Goal: Check status: Check status

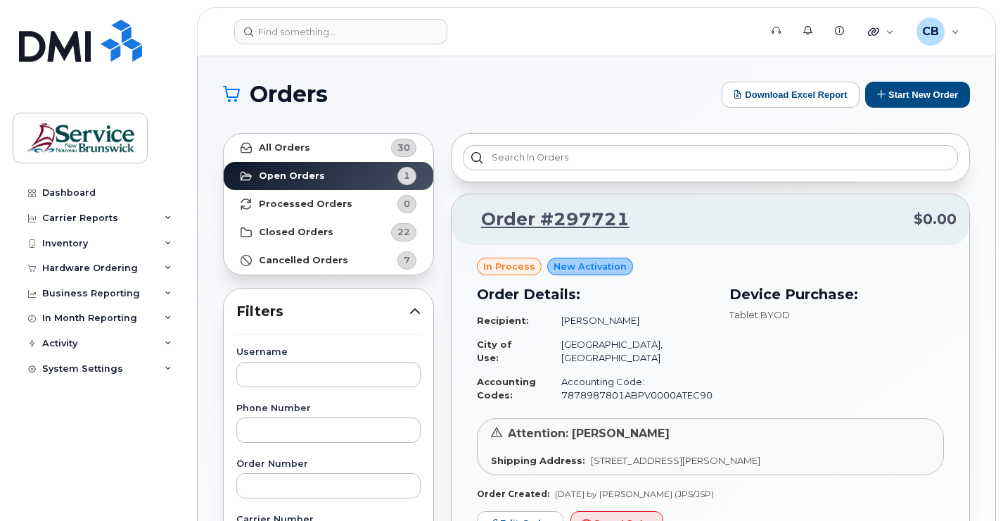
scroll to position [141, 0]
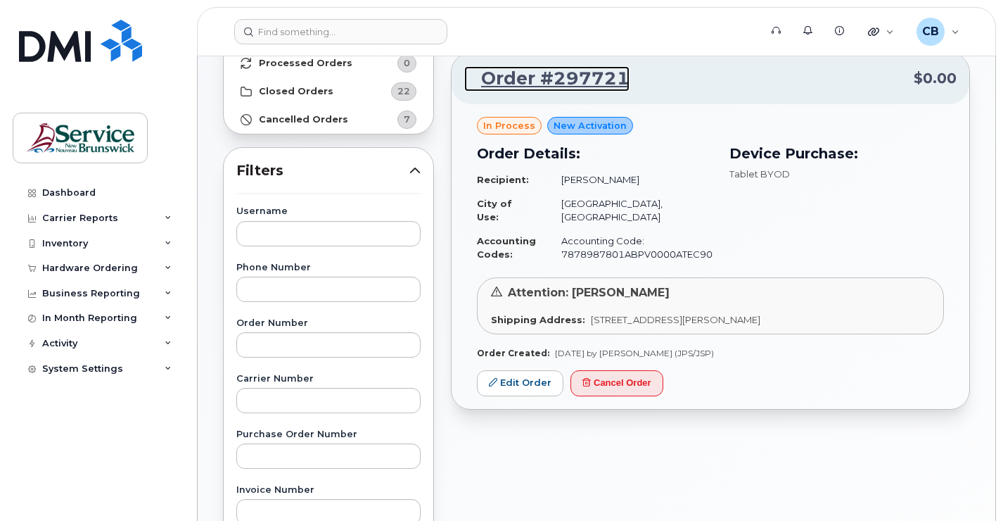
click at [540, 82] on link "Order #297721" at bounding box center [546, 78] width 165 height 25
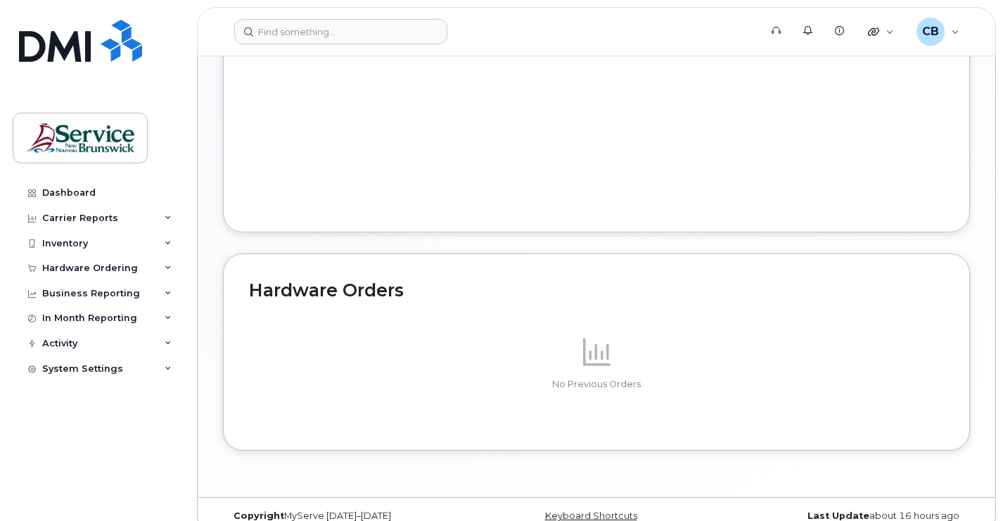
scroll to position [694, 0]
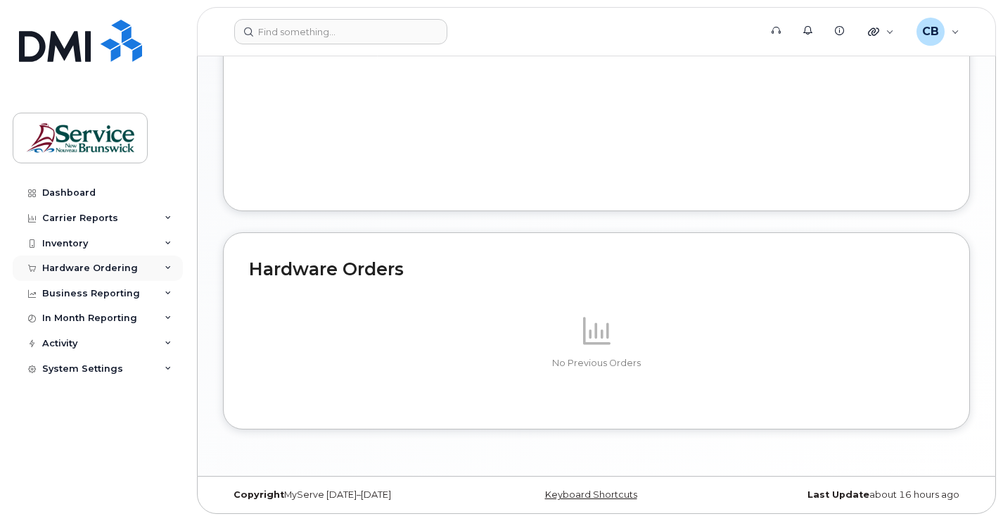
click at [65, 267] on div "Hardware Ordering" at bounding box center [90, 267] width 96 height 11
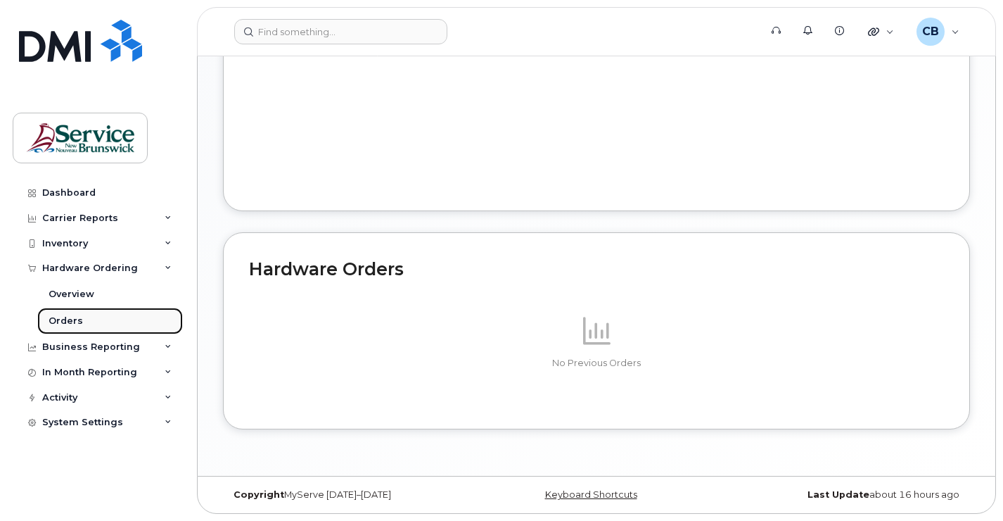
click at [65, 324] on div "Orders" at bounding box center [66, 320] width 34 height 13
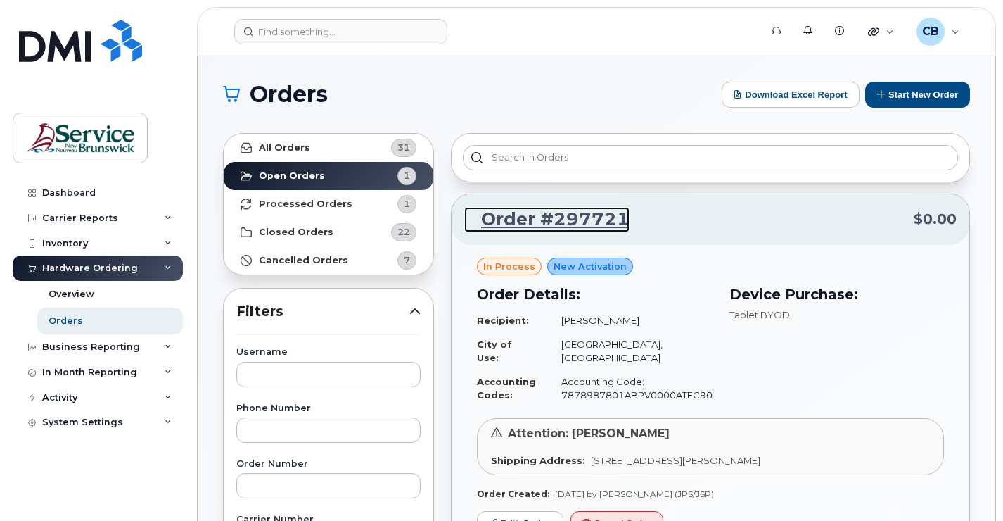
click at [597, 223] on link "Order #297721" at bounding box center [546, 219] width 165 height 25
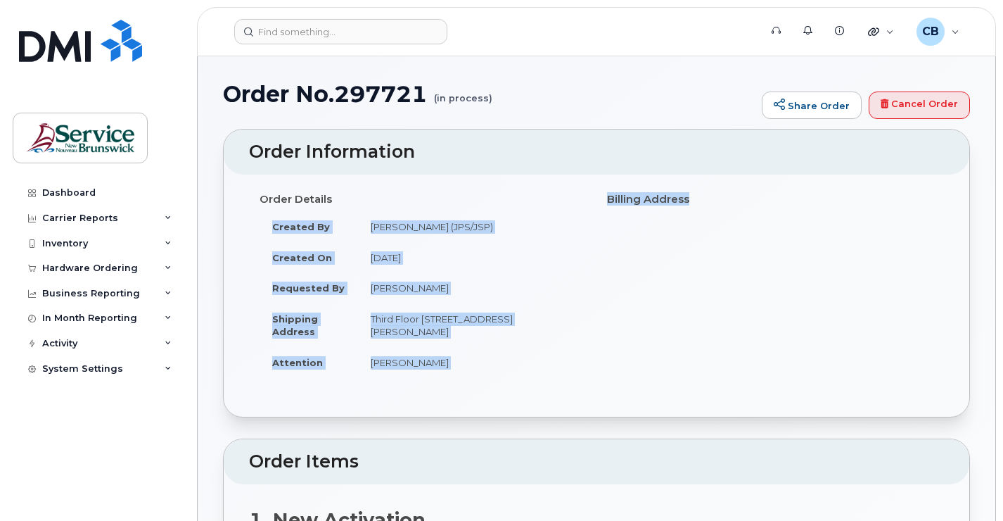
drag, startPoint x: 584, startPoint y: 205, endPoint x: 688, endPoint y: 193, distance: 104.8
click at [688, 193] on div "Order Details Created By [PERSON_NAME] (JPS/JSP) Created On [DATE] Requested By…" at bounding box center [596, 288] width 695 height 203
drag, startPoint x: 688, startPoint y: 193, endPoint x: 708, endPoint y: 203, distance: 22.7
click at [708, 203] on h4 "Billing Address" at bounding box center [770, 199] width 326 height 12
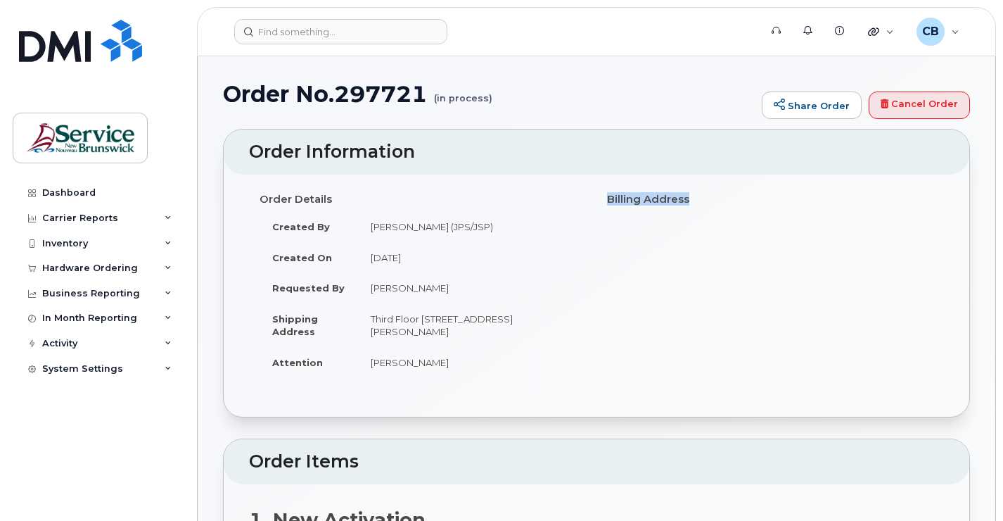
drag, startPoint x: 703, startPoint y: 203, endPoint x: 609, endPoint y: 209, distance: 93.7
click at [609, 209] on div "Billing Address" at bounding box center [771, 199] width 348 height 25
drag, startPoint x: 609, startPoint y: 209, endPoint x: 565, endPoint y: 195, distance: 46.5
click at [565, 195] on h4 "Order Details" at bounding box center [423, 199] width 326 height 12
drag, startPoint x: 938, startPoint y: 113, endPoint x: 561, endPoint y: 34, distance: 385.2
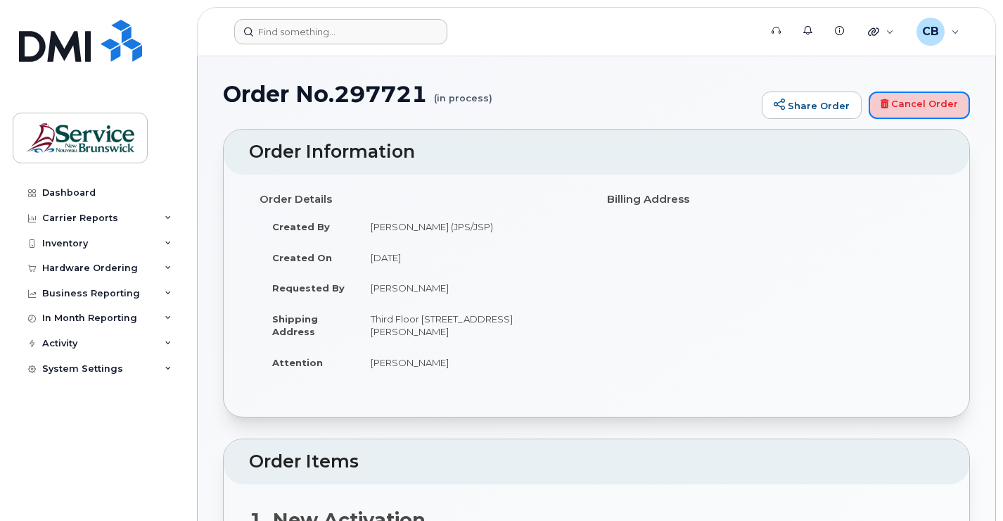
click at [938, 113] on link "Cancel Order" at bounding box center [919, 105] width 101 height 28
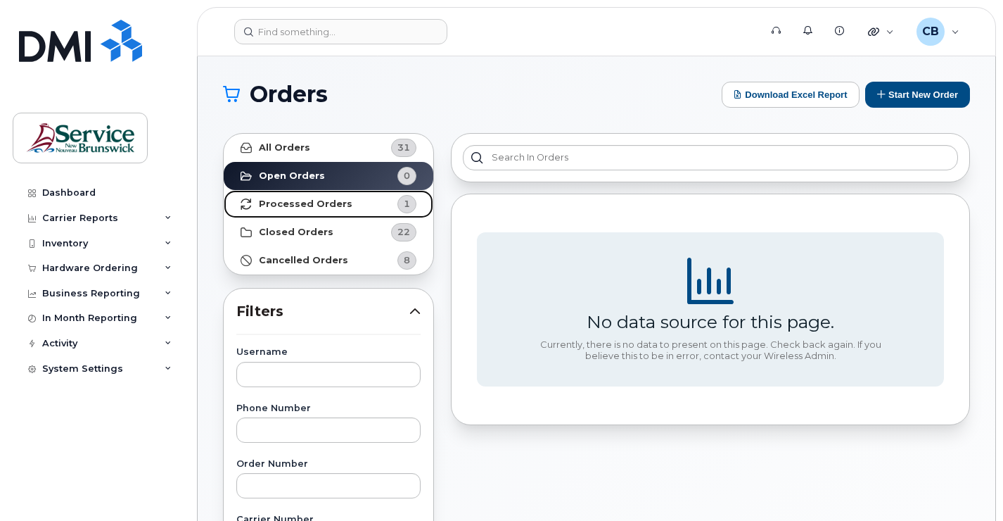
click at [319, 201] on strong "Processed Orders" at bounding box center [306, 203] width 94 height 11
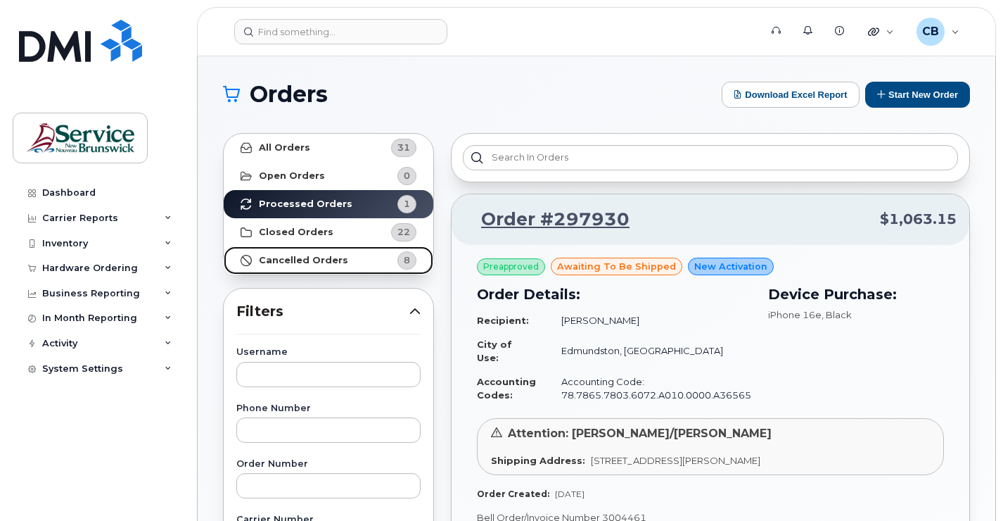
click at [300, 260] on strong "Cancelled Orders" at bounding box center [303, 260] width 89 height 11
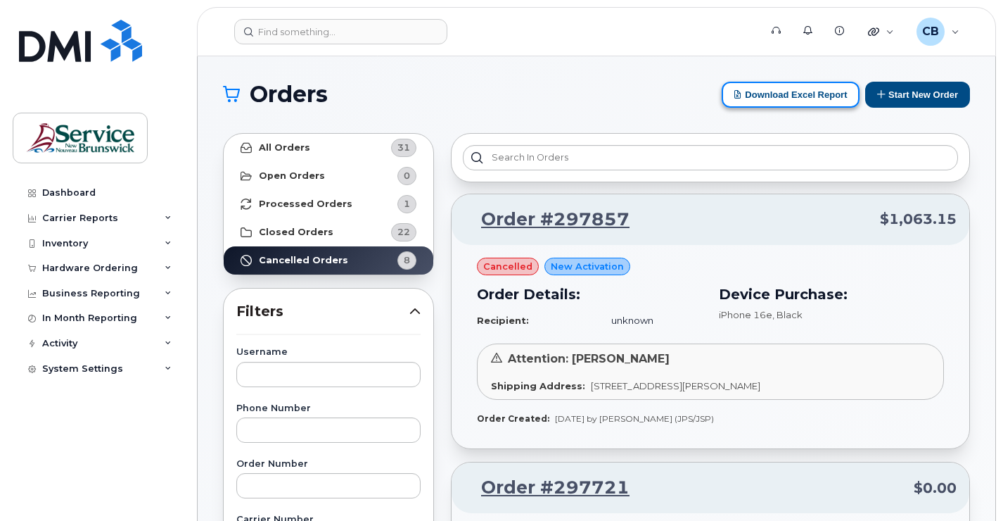
click at [785, 98] on button "Download Excel Report" at bounding box center [791, 95] width 138 height 26
click at [121, 318] on div "In Month Reporting" at bounding box center [89, 317] width 95 height 11
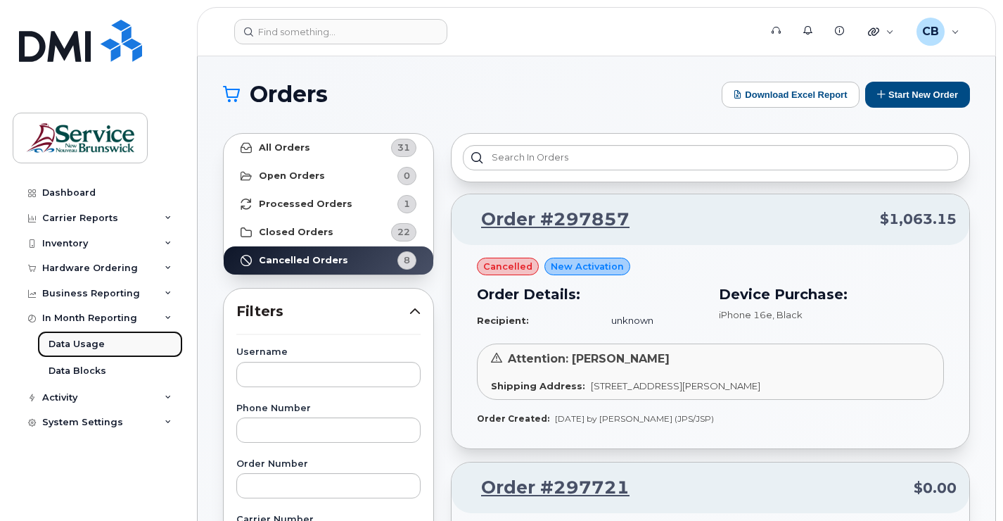
click at [79, 345] on div "Data Usage" at bounding box center [77, 344] width 56 height 13
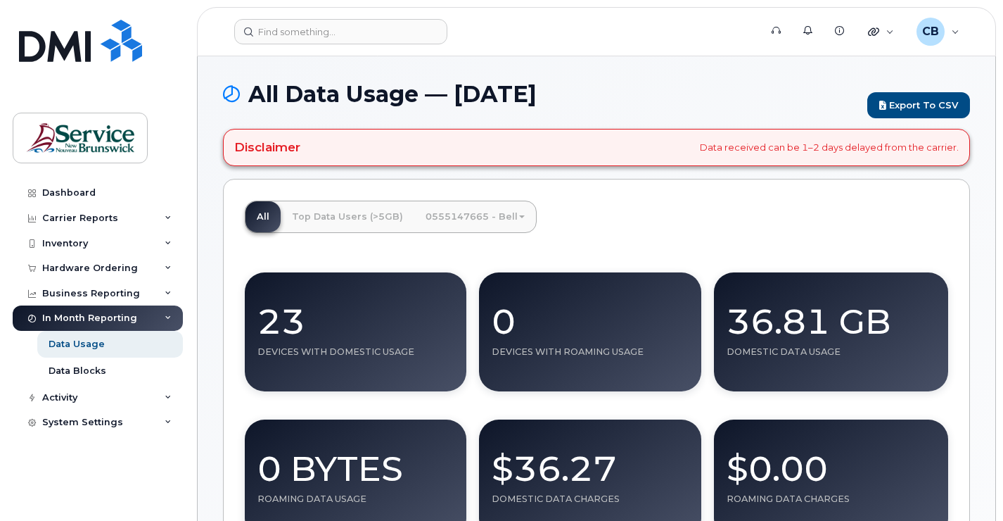
click at [512, 221] on link "0555147665 - Bell" at bounding box center [475, 216] width 122 height 31
click at [53, 247] on div "Inventory" at bounding box center [65, 243] width 46 height 11
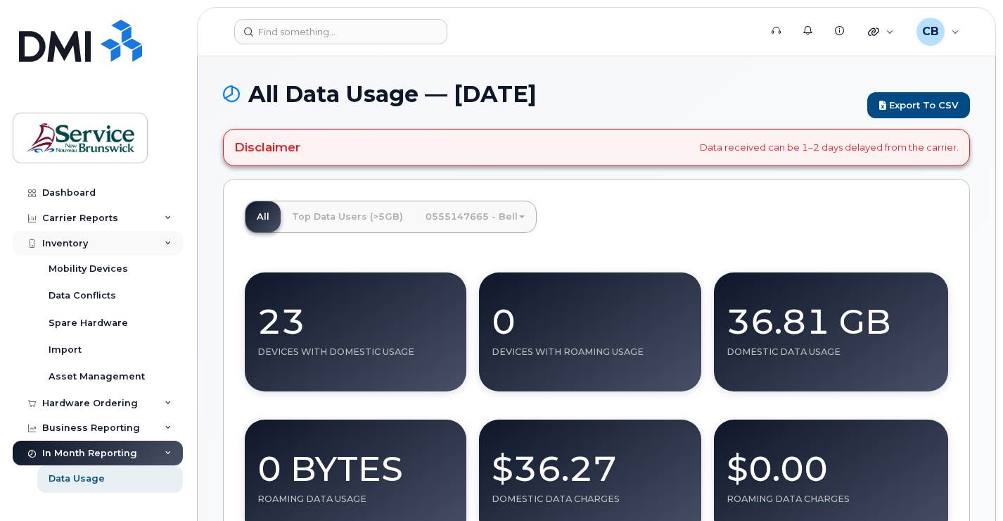
click at [80, 246] on div "Inventory" at bounding box center [65, 243] width 46 height 11
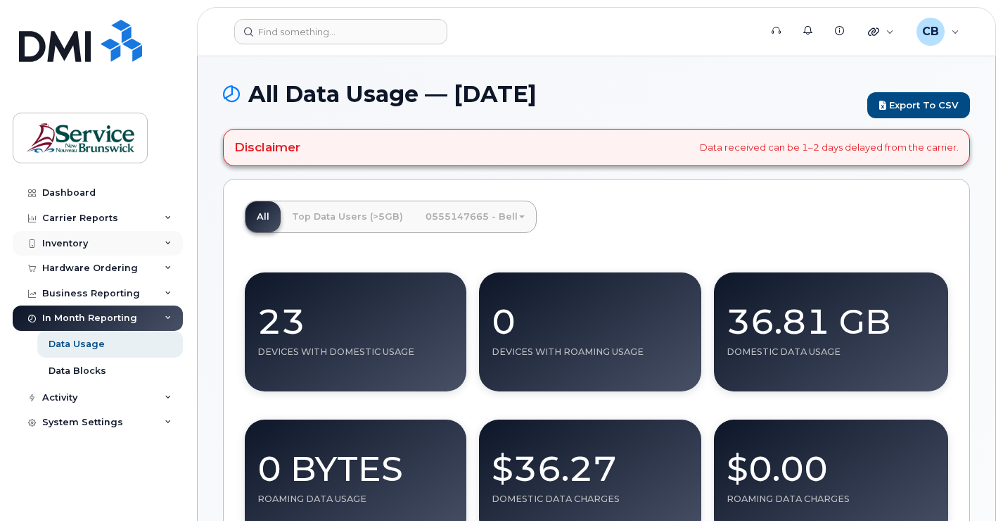
click at [85, 247] on div "Inventory" at bounding box center [65, 243] width 46 height 11
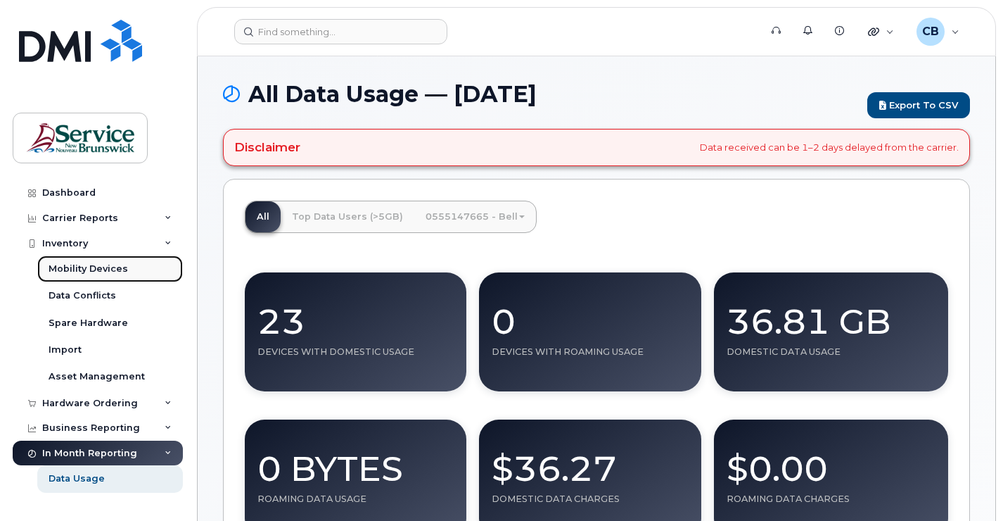
click at [87, 267] on div "Mobility Devices" at bounding box center [88, 268] width 79 height 13
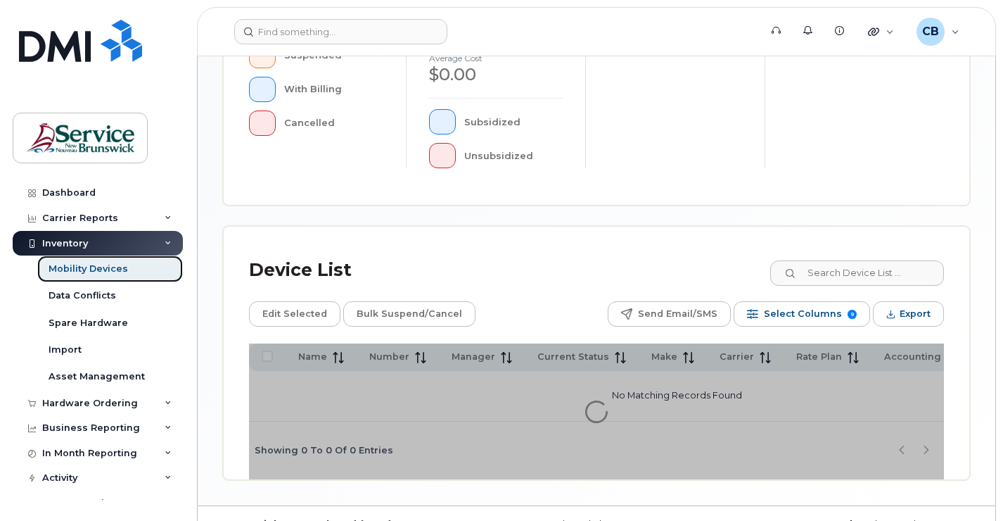
scroll to position [504, 0]
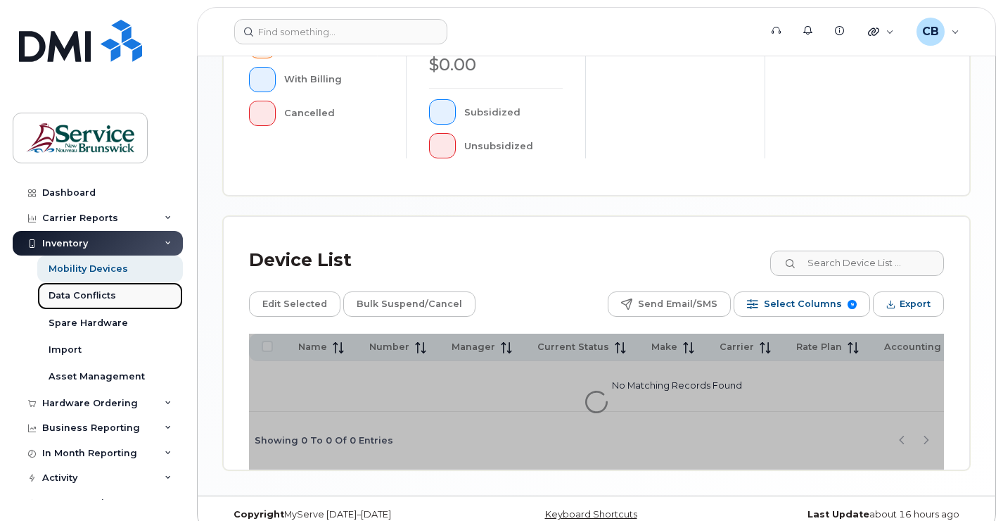
click at [99, 296] on div "Data Conflicts" at bounding box center [83, 295] width 68 height 13
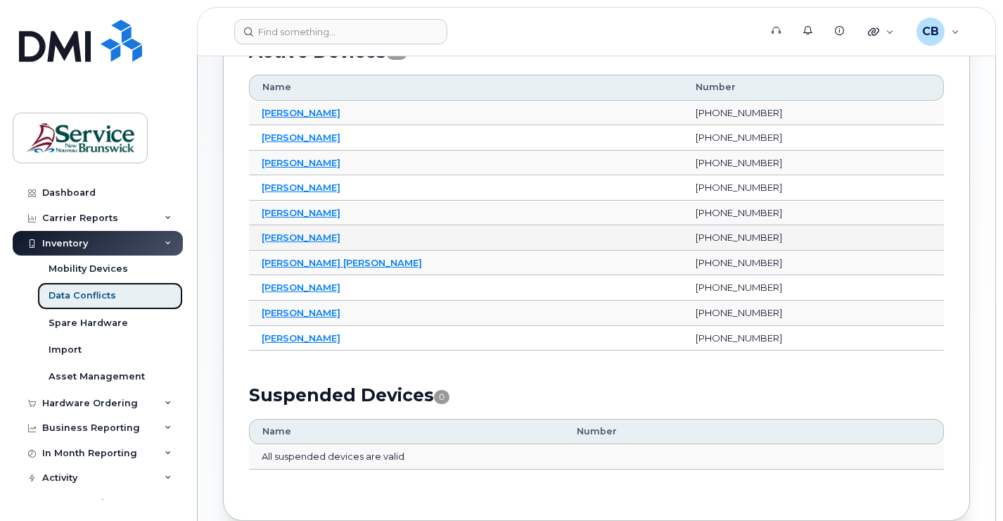
scroll to position [117, 0]
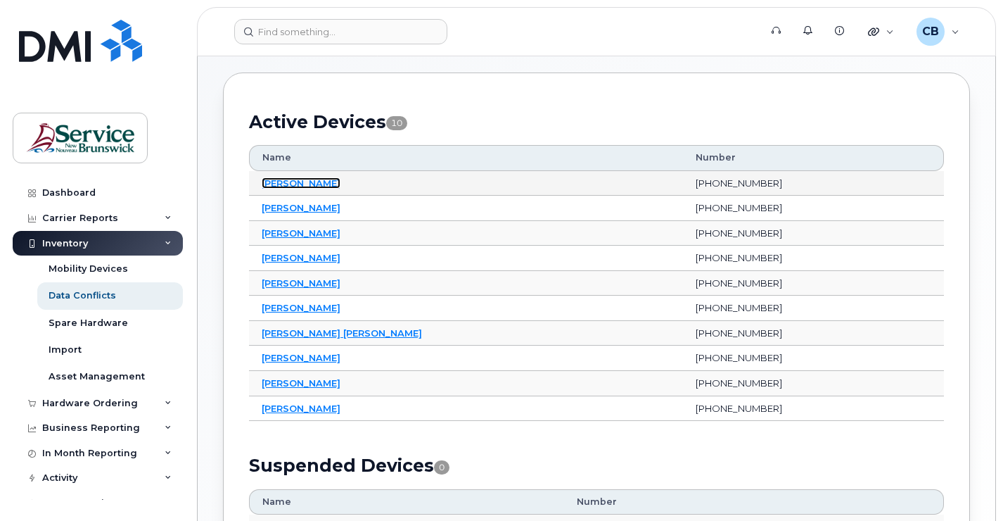
click at [298, 185] on link "Brian Maude" at bounding box center [301, 182] width 79 height 11
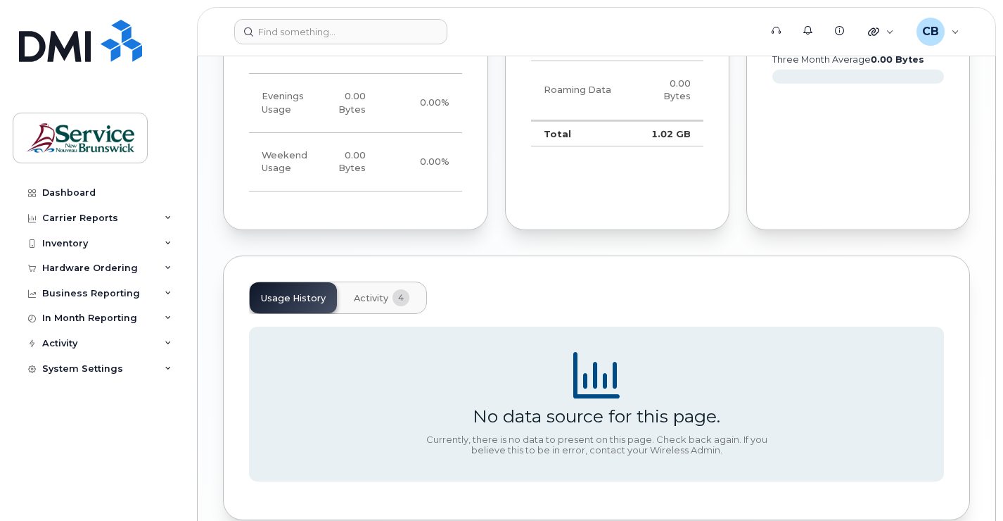
scroll to position [1055, 0]
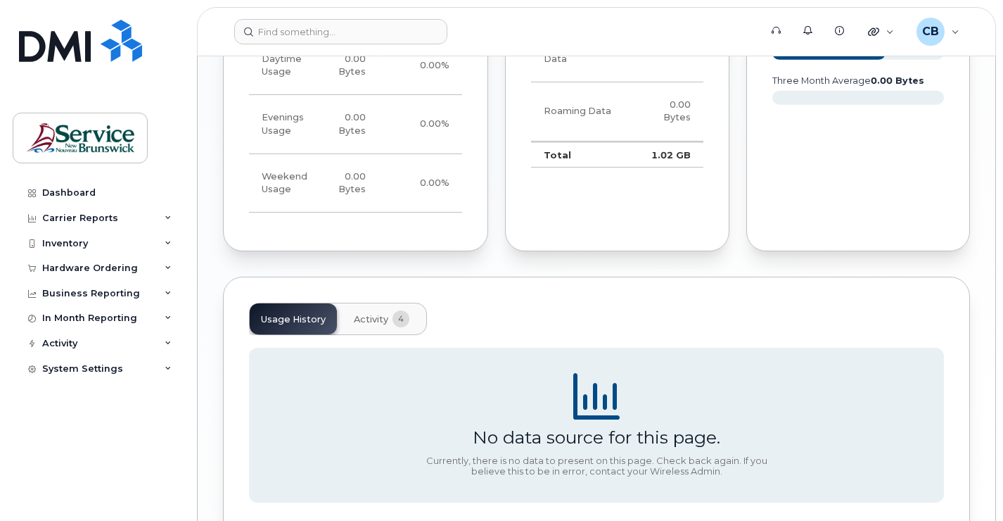
click at [492, 276] on div "Usage History Activity 4 No data source for this page. Currently, there is no d…" at bounding box center [596, 408] width 747 height 264
click at [490, 276] on div "Usage History Activity 4 No data source for this page. Currently, there is no d…" at bounding box center [596, 408] width 747 height 264
drag, startPoint x: 491, startPoint y: 265, endPoint x: 490, endPoint y: 274, distance: 8.6
click at [490, 276] on div "Usage History Activity 4 No data source for this page. Currently, there is no d…" at bounding box center [596, 408] width 747 height 264
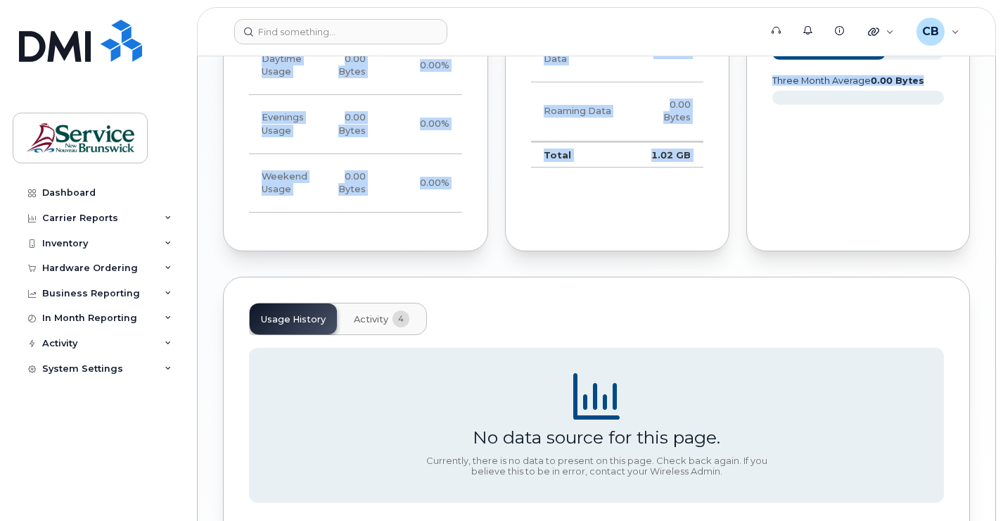
drag, startPoint x: 489, startPoint y: 283, endPoint x: 487, endPoint y: 242, distance: 41.5
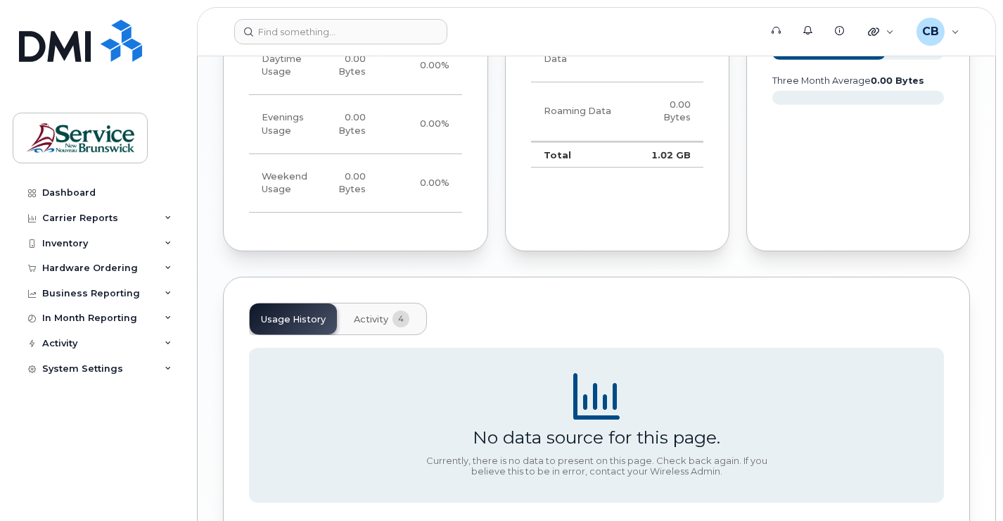
click at [487, 242] on div "Last Months Data Behavior Usage Device Usage Percentage Daytime Usage 0.00 Byte…" at bounding box center [356, 98] width 282 height 323
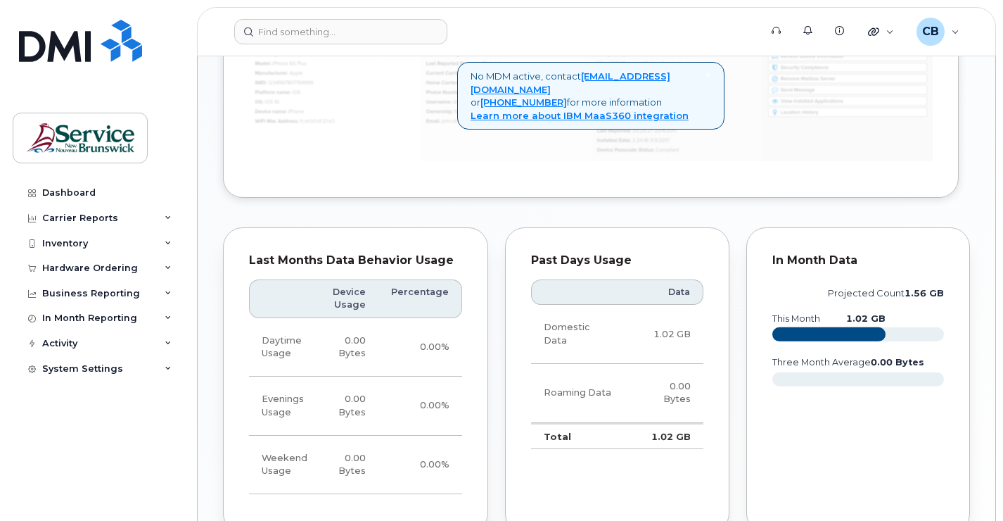
scroll to position [703, 0]
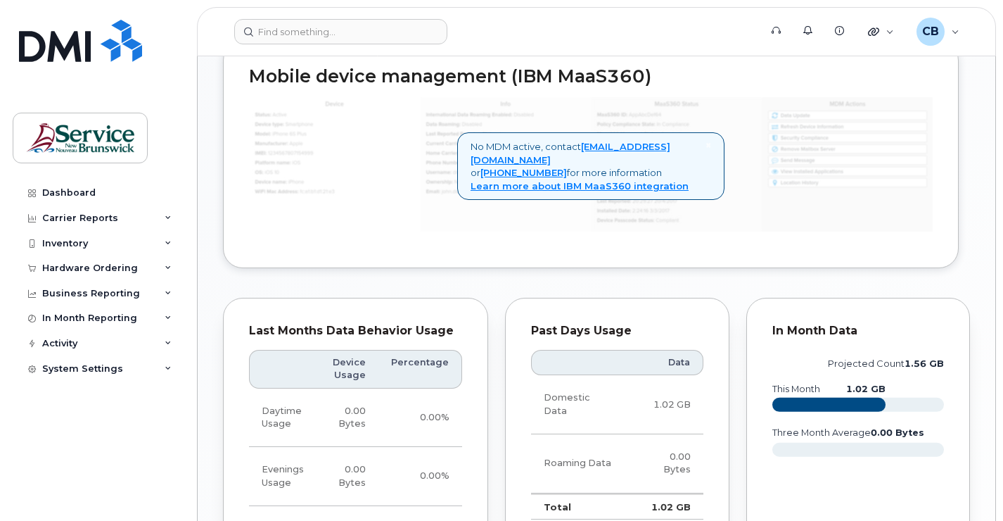
drag, startPoint x: 388, startPoint y: 267, endPoint x: 954, endPoint y: 264, distance: 566.3
click at [954, 264] on div "Mobile device management (IBM MaaS360) × No MDM active, contact helpdesk@simple…" at bounding box center [596, 165] width 747 height 248
drag, startPoint x: 962, startPoint y: 264, endPoint x: 223, endPoint y: 261, distance: 738.6
click at [222, 261] on div "Brian Maude Active Tags List Add tags Add Note 506 651 7098 Last updated Jul 30…" at bounding box center [597, 135] width 798 height 1565
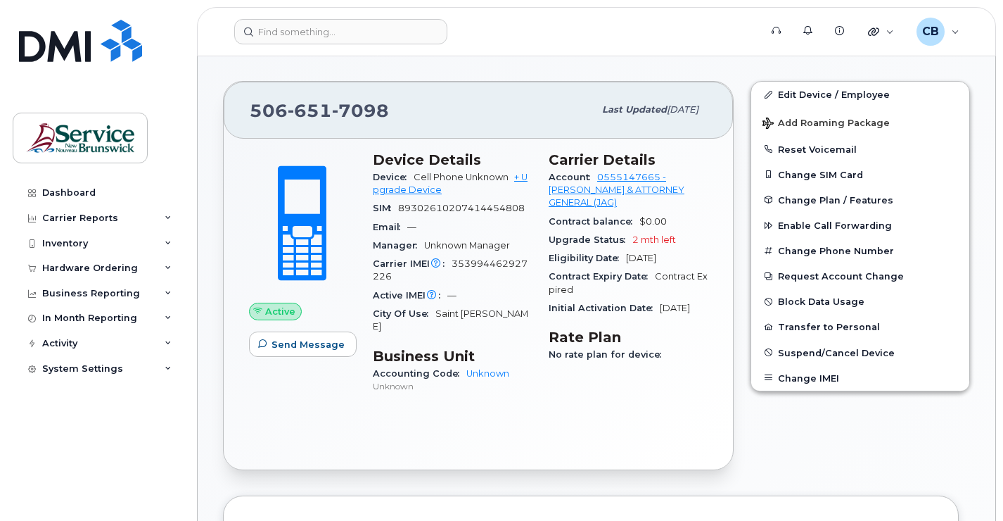
scroll to position [281, 0]
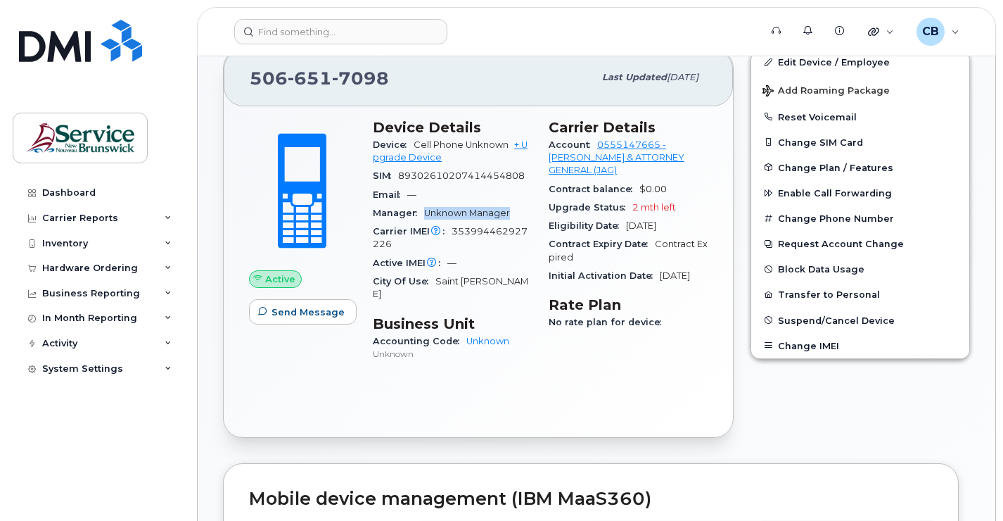
drag, startPoint x: 511, startPoint y: 215, endPoint x: 427, endPoint y: 212, distance: 83.8
click at [427, 212] on span "Unknown Manager" at bounding box center [467, 213] width 86 height 11
drag, startPoint x: 427, startPoint y: 212, endPoint x: 521, endPoint y: 206, distance: 94.4
click at [521, 206] on div "Manager Unknown Manager" at bounding box center [452, 213] width 159 height 18
click at [511, 205] on div "Manager Unknown Manager" at bounding box center [452, 213] width 159 height 18
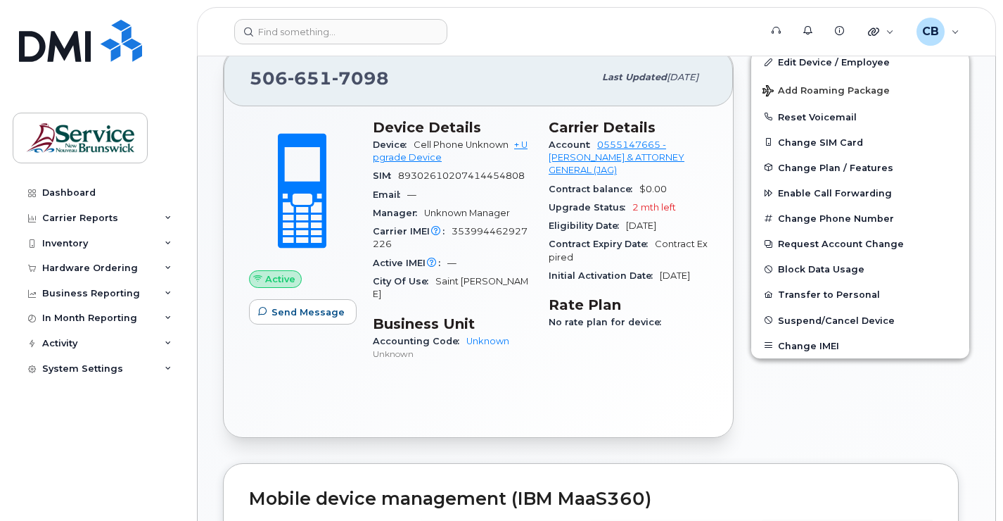
click at [510, 212] on div "Manager Unknown Manager" at bounding box center [452, 213] width 159 height 18
drag, startPoint x: 512, startPoint y: 212, endPoint x: 473, endPoint y: 212, distance: 38.7
click at [473, 212] on div "Manager Unknown Manager" at bounding box center [452, 213] width 159 height 18
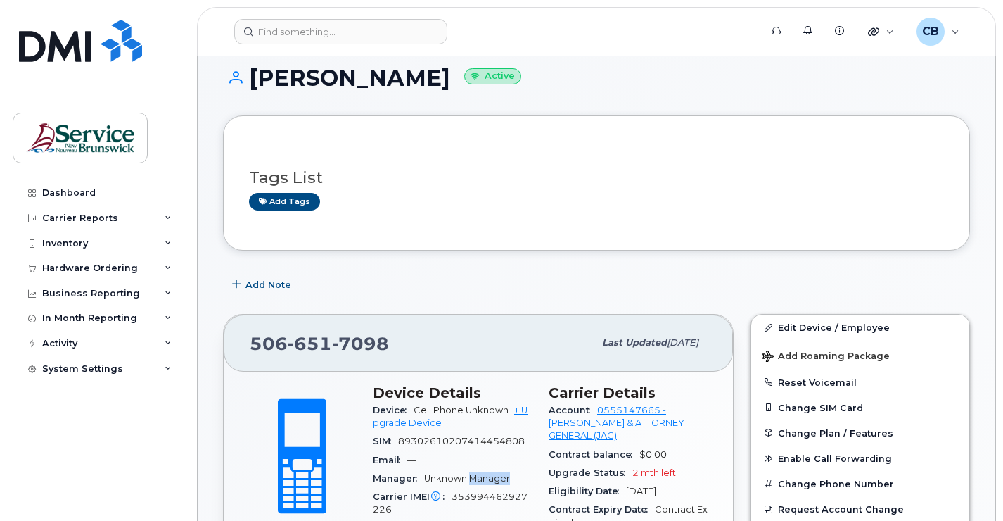
scroll to position [0, 0]
